Goal: Entertainment & Leisure: Consume media (video, audio)

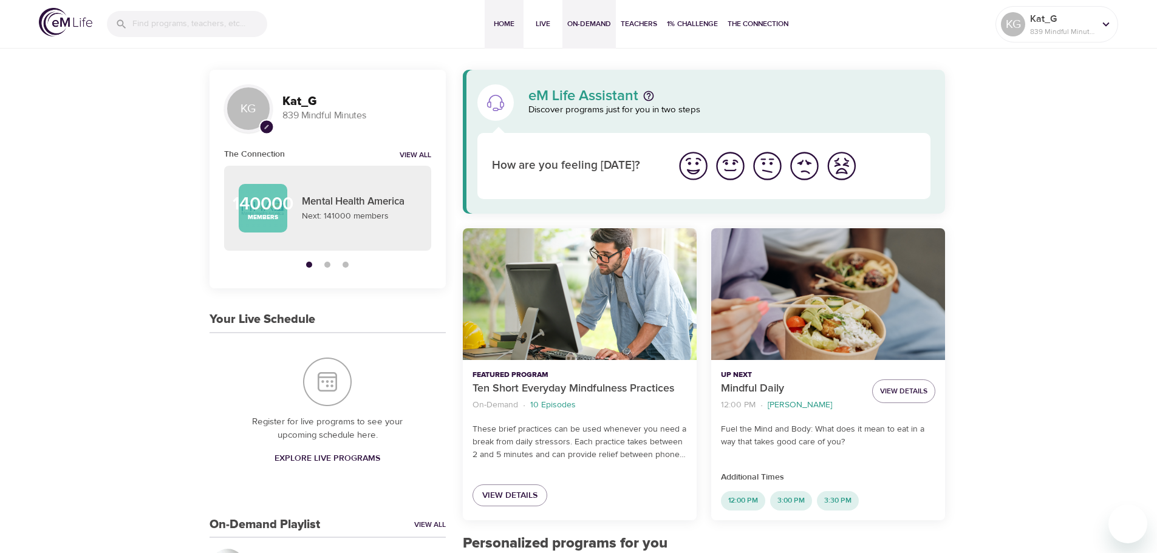
click at [586, 34] on button "On-Demand" at bounding box center [588, 24] width 53 height 49
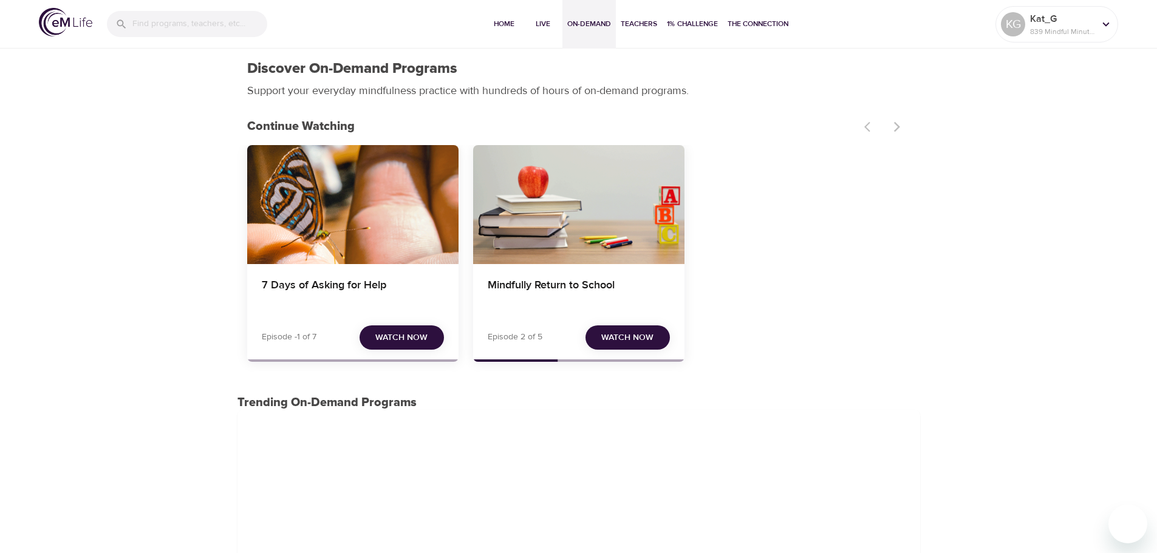
click at [392, 340] on span "Watch Now" at bounding box center [401, 337] width 52 height 15
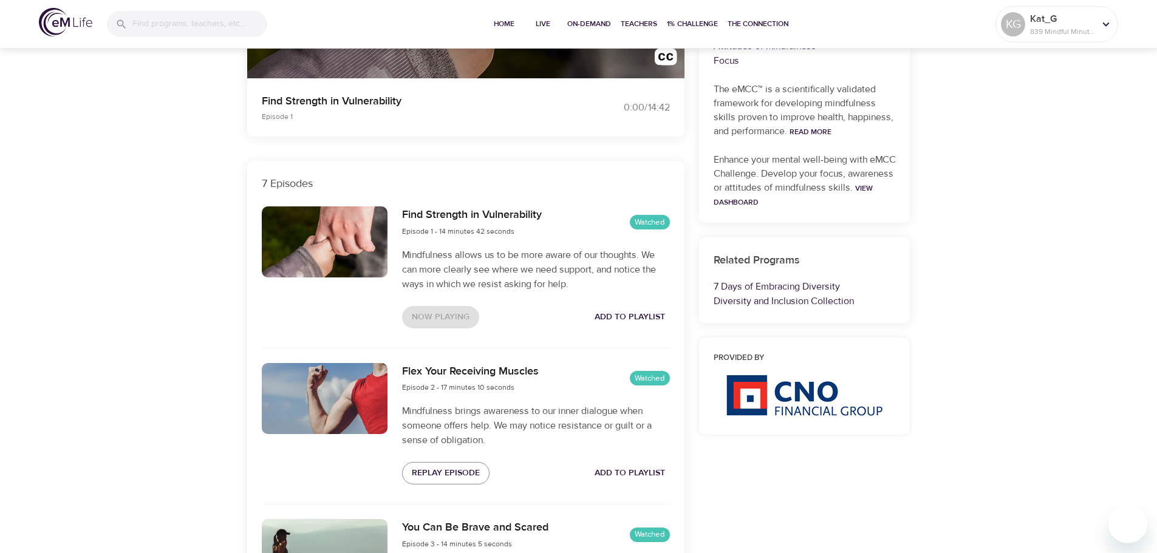
scroll to position [364, 0]
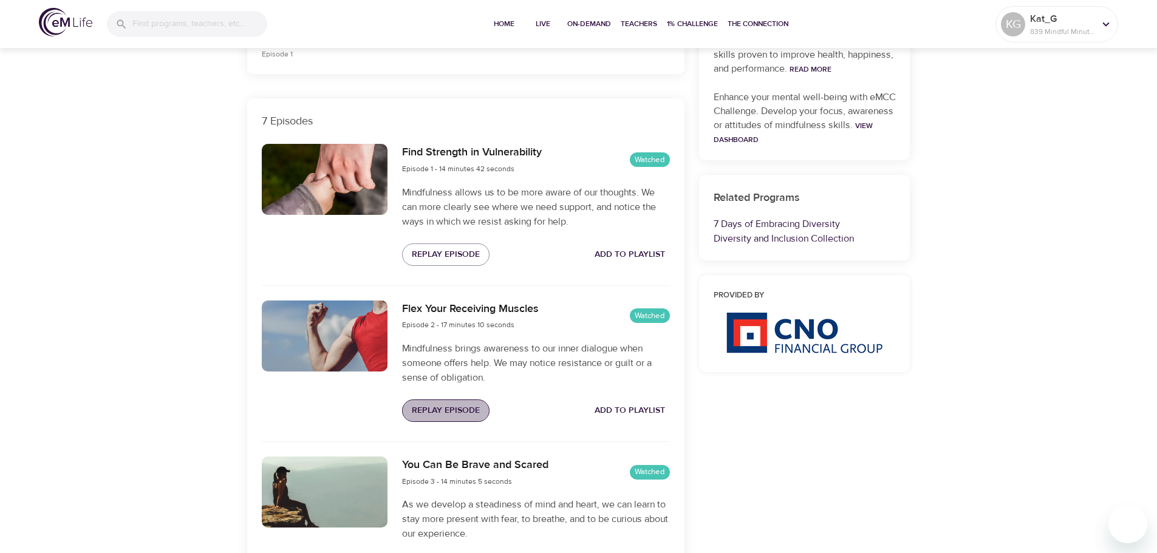
click at [446, 412] on span "Replay Episode" at bounding box center [446, 410] width 68 height 15
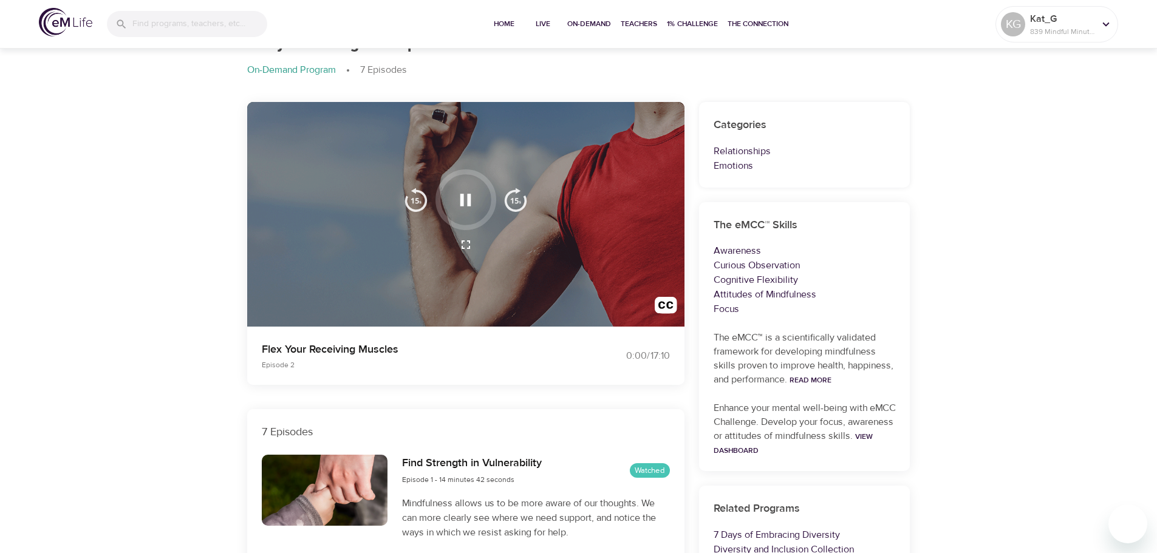
scroll to position [0, 0]
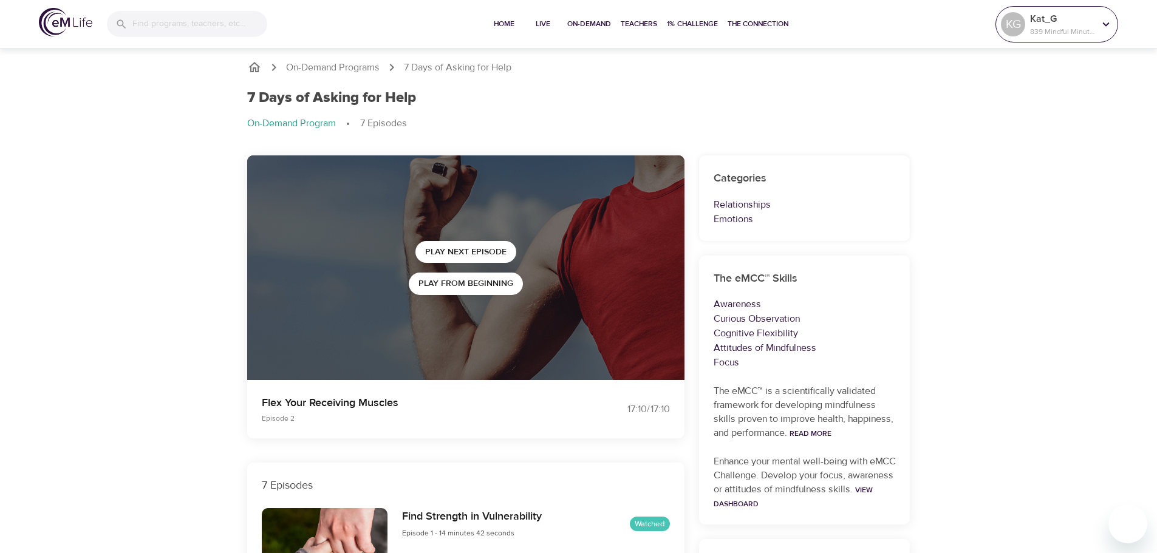
click at [1058, 29] on p "839 Mindful Minutes" at bounding box center [1062, 31] width 64 height 11
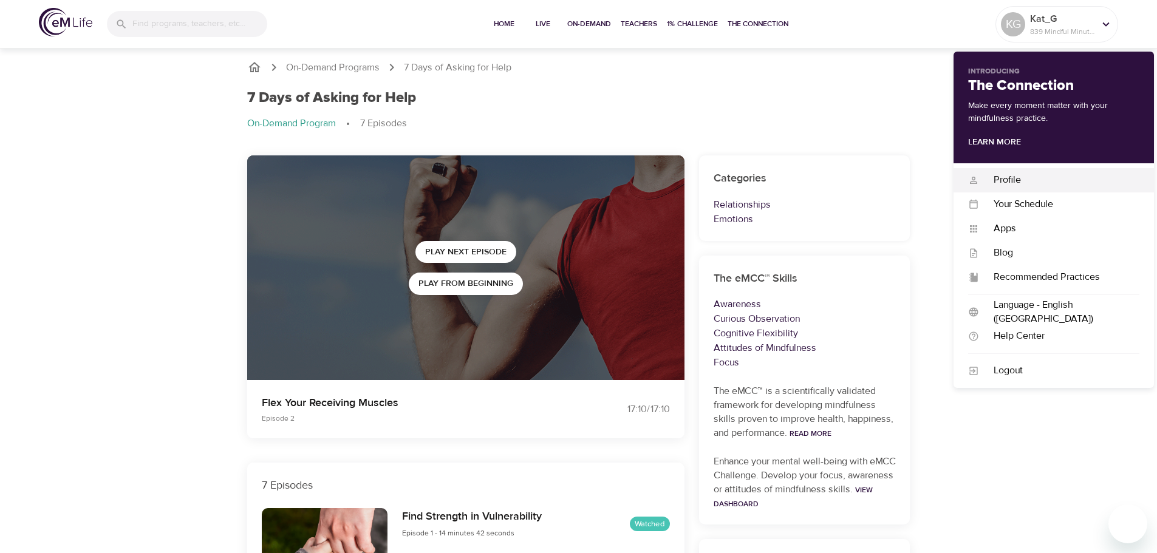
click at [1016, 186] on div "Profile" at bounding box center [1059, 180] width 160 height 14
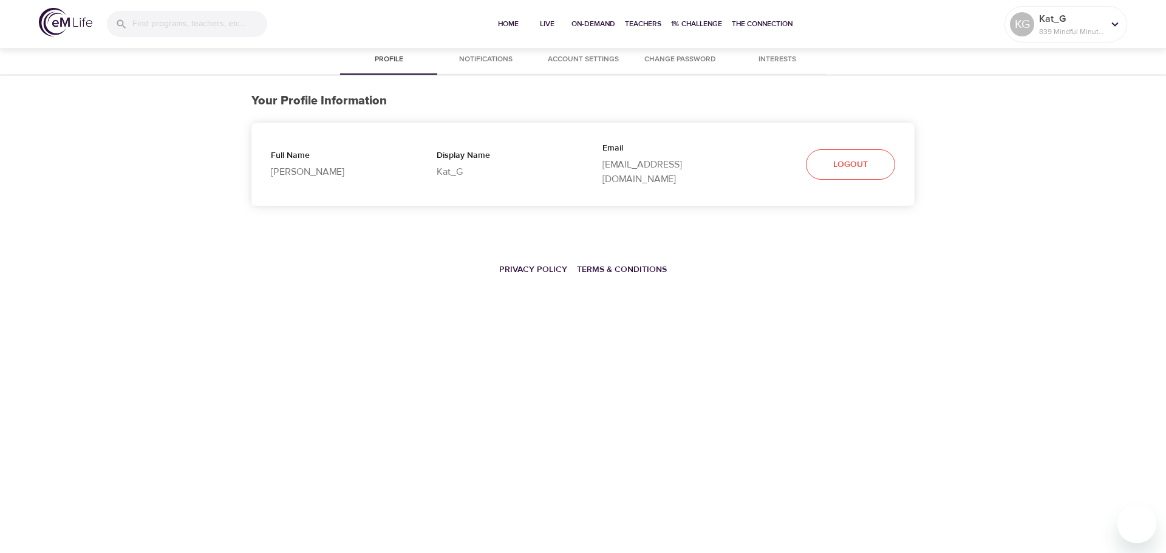
select select "10"
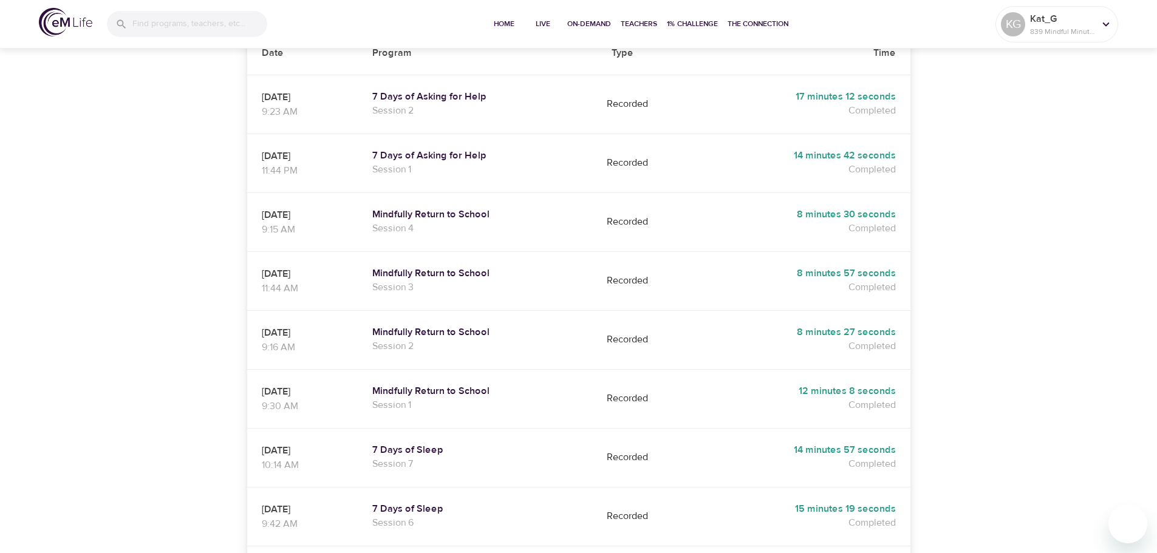
scroll to position [182, 0]
